Goal: Task Accomplishment & Management: Manage account settings

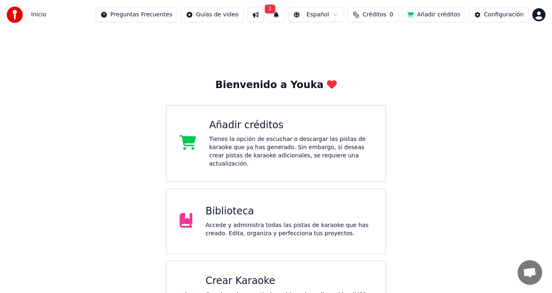
click at [284, 221] on div "Accede y administra todas las pistas de karaoke que has creado. Edita, organiza…" at bounding box center [288, 229] width 167 height 16
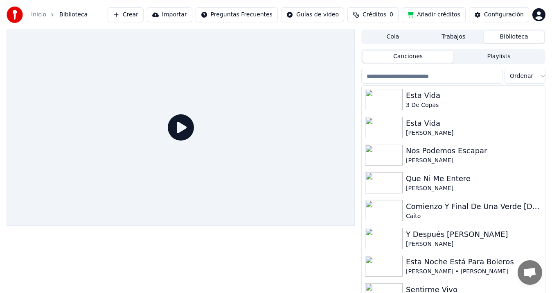
click at [381, 16] on span "Créditos" at bounding box center [375, 15] width 24 height 8
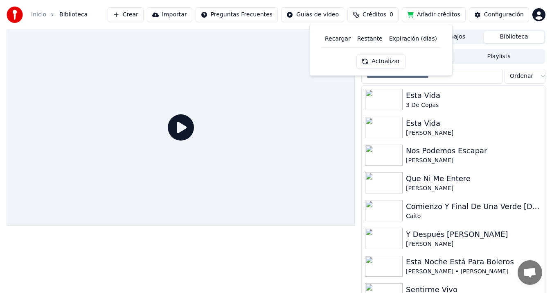
click at [382, 58] on button "Actualizar" at bounding box center [380, 61] width 49 height 15
click at [540, 14] on html "Inicio Biblioteca Crear Importar Preguntas Frecuentes Guías de video Créditos 0…" at bounding box center [276, 146] width 552 height 293
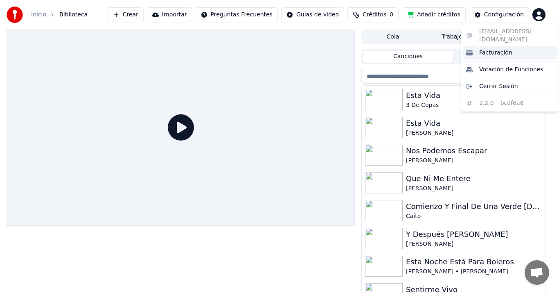
click at [484, 49] on span "Facturación" at bounding box center [495, 53] width 33 height 8
